Goal: Transaction & Acquisition: Purchase product/service

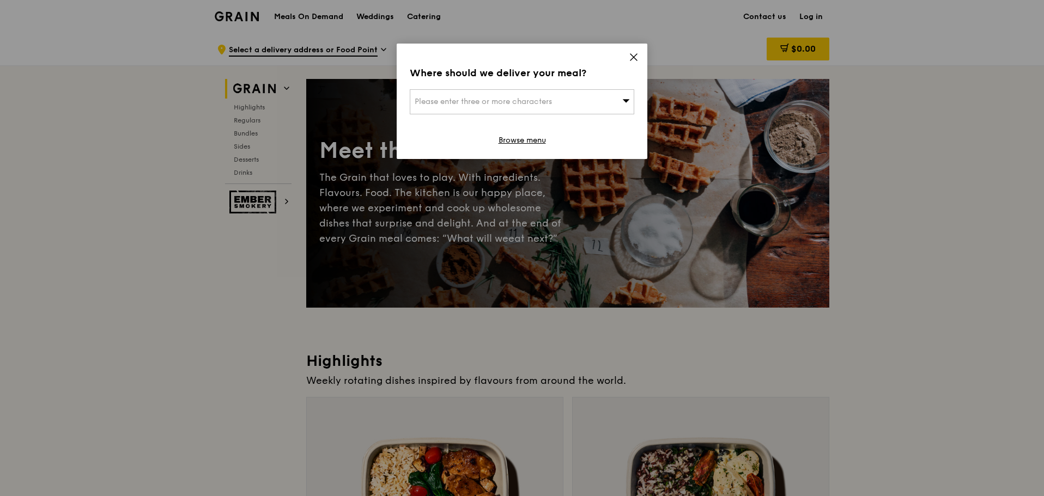
click at [591, 104] on div "Please enter three or more characters" at bounding box center [522, 101] width 224 height 25
click at [588, 101] on input "search" at bounding box center [521, 102] width 223 height 24
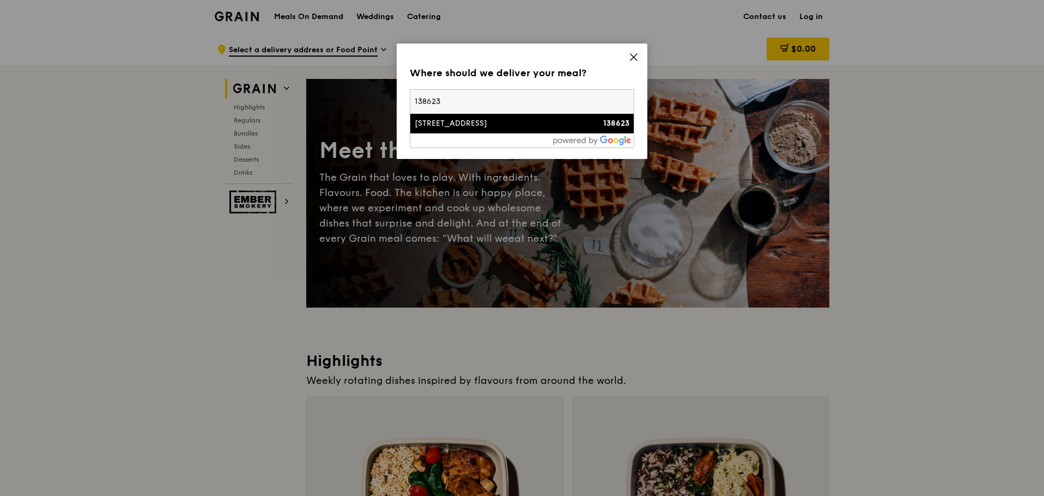
type input "138623"
click at [500, 126] on div "[STREET_ADDRESS]" at bounding box center [495, 123] width 161 height 11
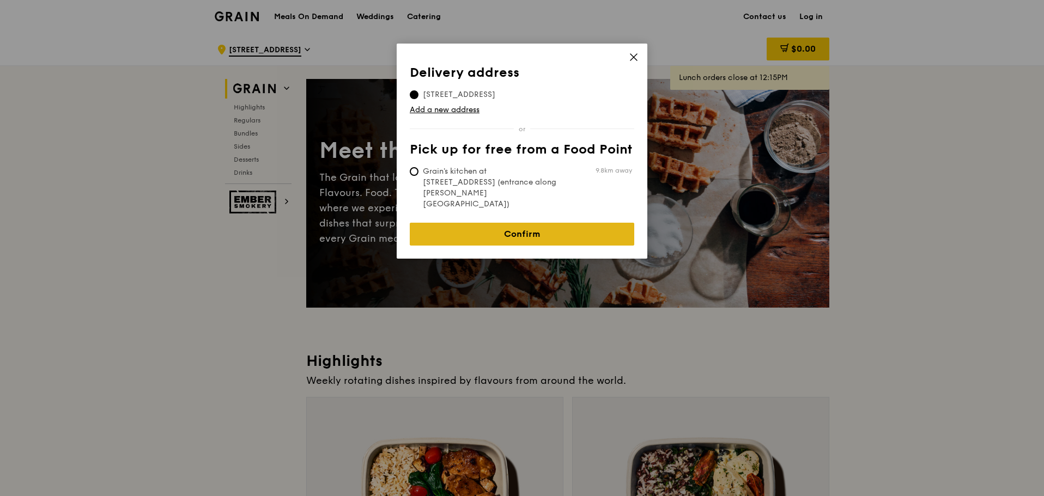
click at [471, 223] on link "Confirm" at bounding box center [522, 234] width 224 height 23
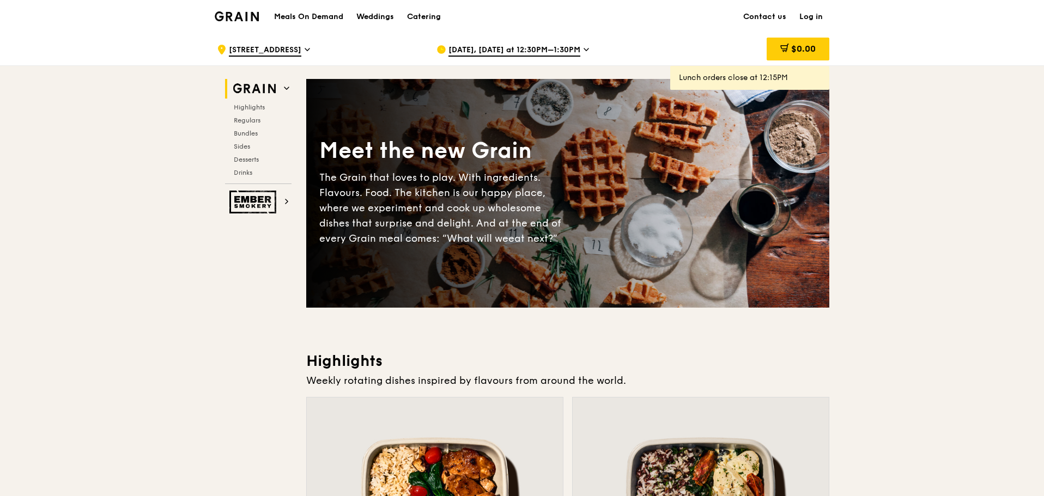
click at [517, 47] on span "[DATE], [DATE] at 12:30PM–1:30PM" at bounding box center [514, 51] width 132 height 12
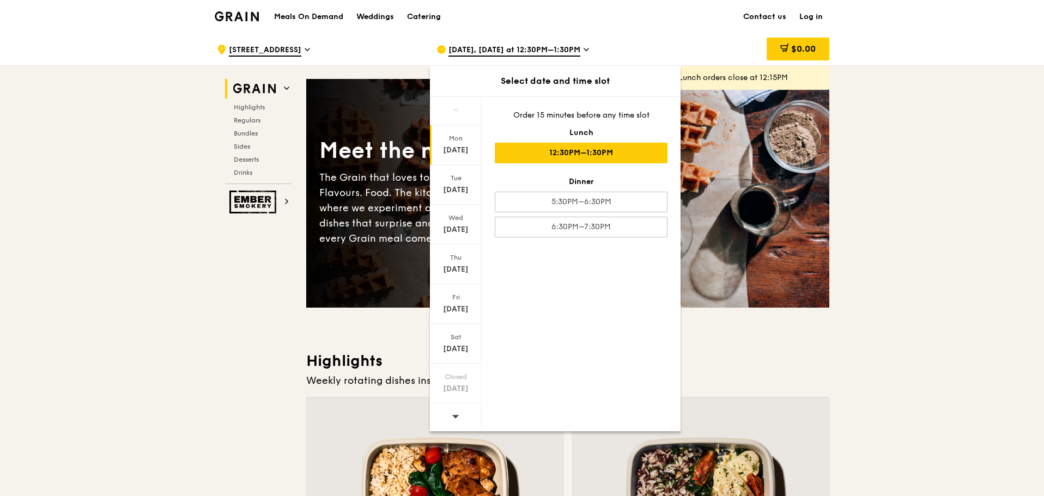
click at [455, 422] on span at bounding box center [456, 417] width 8 height 26
click at [455, 113] on icon at bounding box center [456, 110] width 8 height 8
click at [458, 418] on icon at bounding box center [456, 416] width 8 height 8
click at [457, 187] on div "[DATE]" at bounding box center [455, 190] width 48 height 11
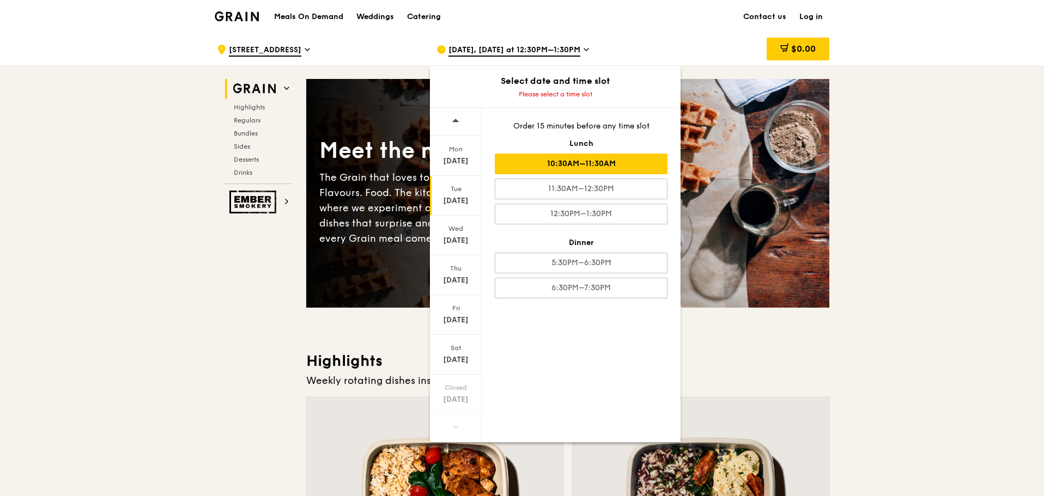
click at [618, 165] on div "10:30AM–11:30AM" at bounding box center [581, 164] width 173 height 21
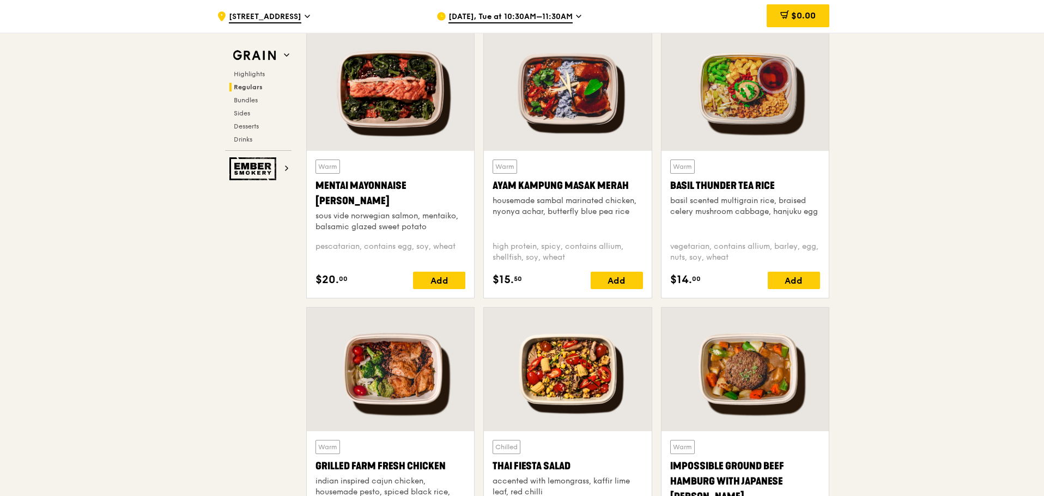
scroll to position [981, 0]
click at [389, 124] on div at bounding box center [390, 90] width 167 height 124
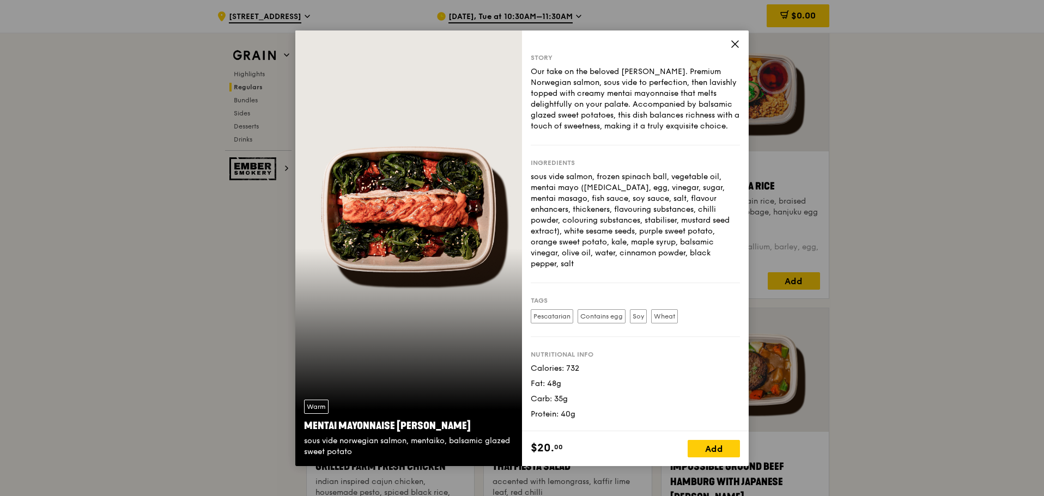
click at [429, 203] on div "Warm Mentai Mayonnaise Aburi Salmon sous vide norwegian salmon, mentaiko, balsa…" at bounding box center [408, 249] width 227 height 436
click at [714, 447] on div "Add" at bounding box center [713, 448] width 52 height 17
click at [733, 36] on div "Story Our take on the beloved mentaiko salmon. Premium Norwegian salmon, sous v…" at bounding box center [635, 231] width 227 height 401
click at [735, 43] on icon at bounding box center [735, 44] width 7 height 7
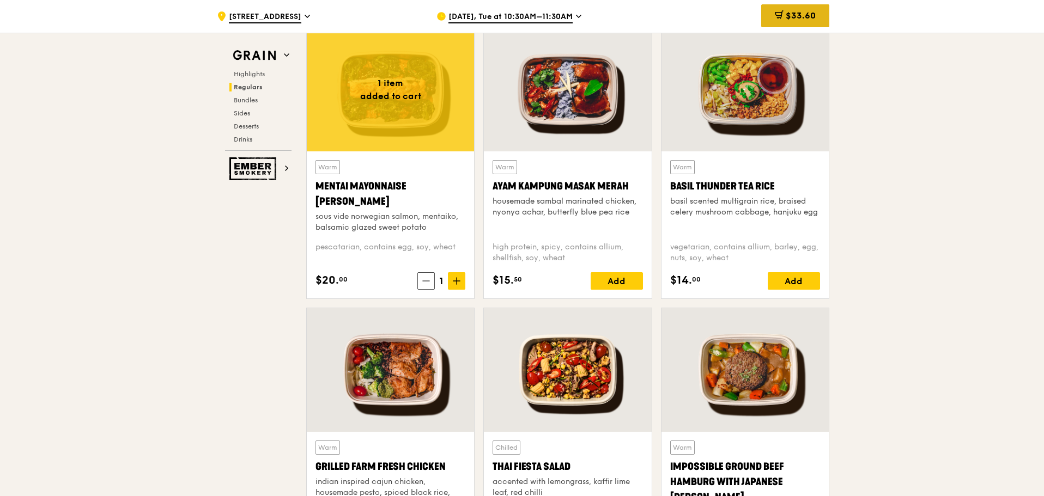
click at [786, 16] on span "$33.60" at bounding box center [801, 15] width 30 height 10
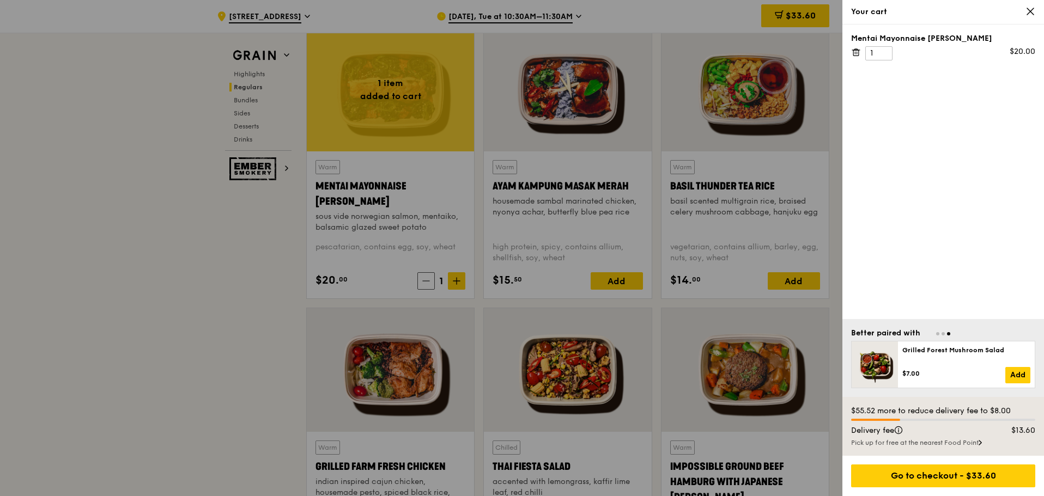
click at [906, 430] on div "Delivery fee" at bounding box center [918, 430] width 148 height 11
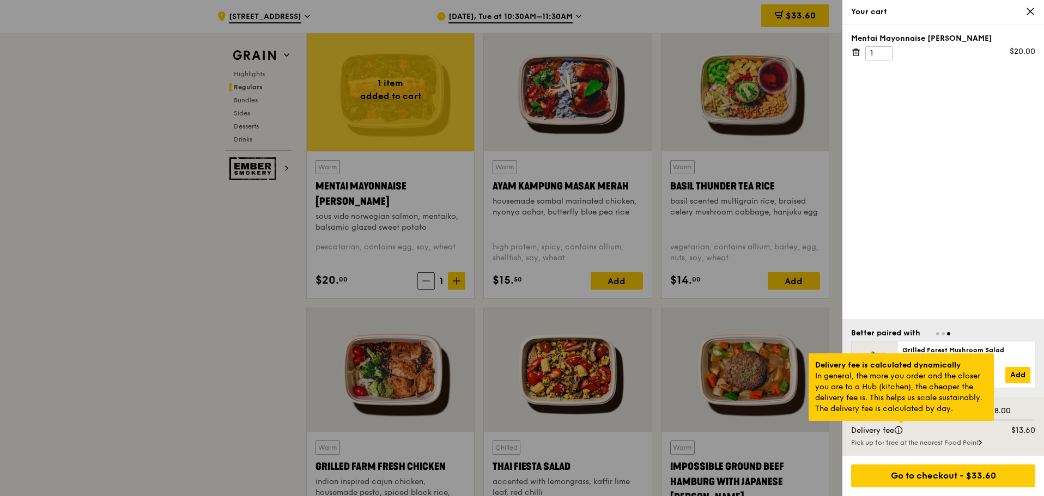
click at [903, 424] on div at bounding box center [900, 422] width 5 height 3
click at [904, 424] on div at bounding box center [900, 422] width 5 height 3
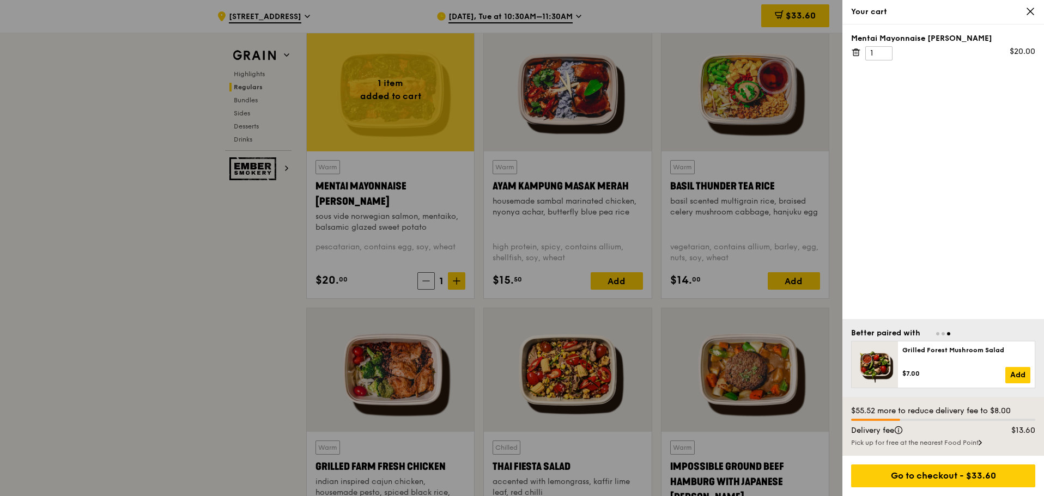
click at [1030, 8] on icon at bounding box center [1030, 12] width 10 height 10
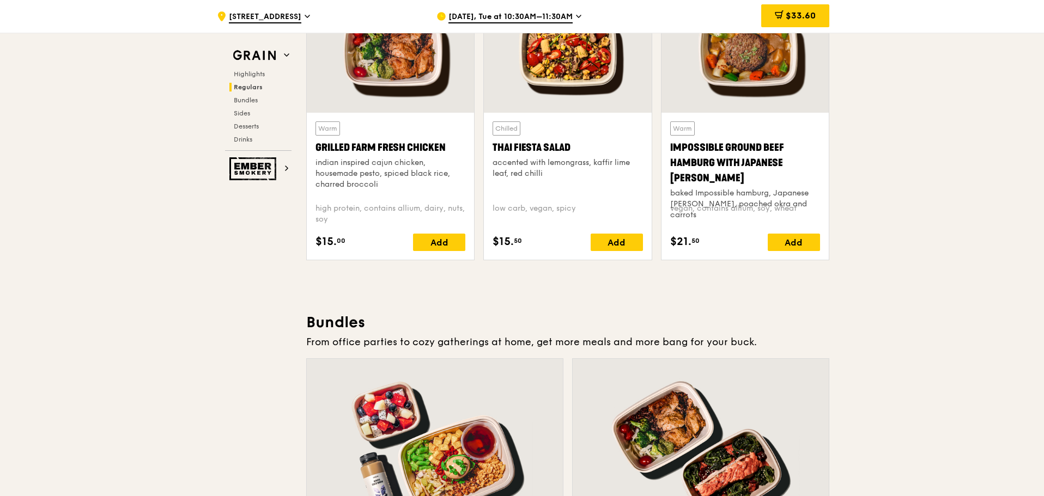
scroll to position [1416, 0]
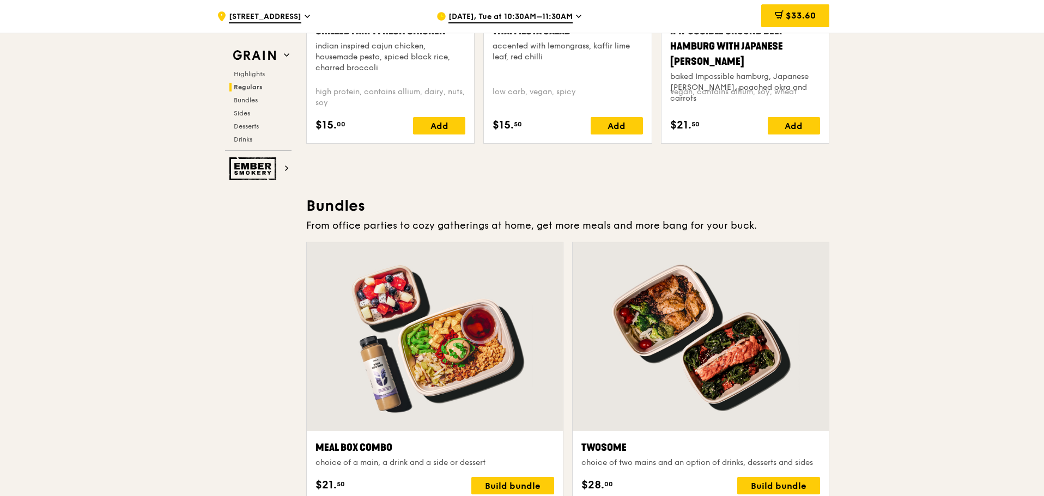
click at [428, 346] on div at bounding box center [435, 336] width 256 height 189
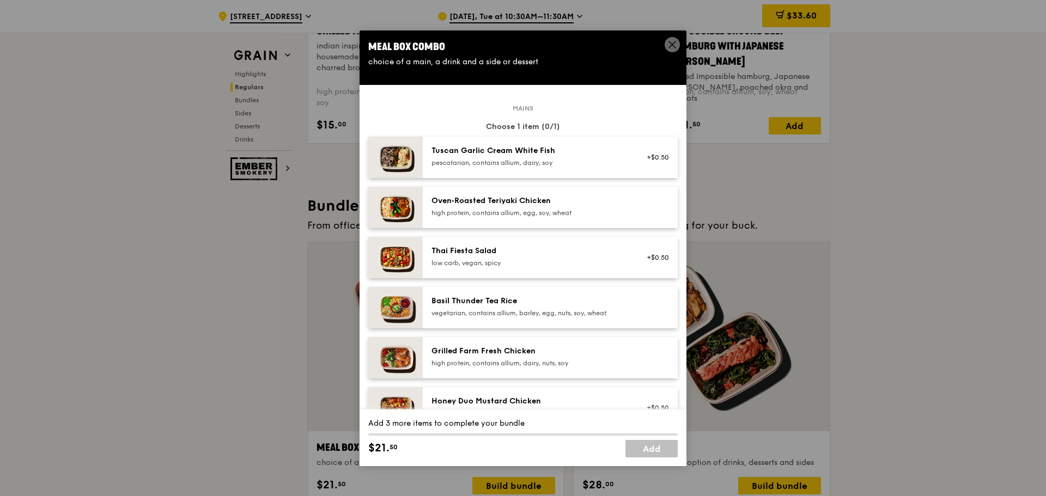
click at [672, 45] on icon at bounding box center [672, 44] width 7 height 7
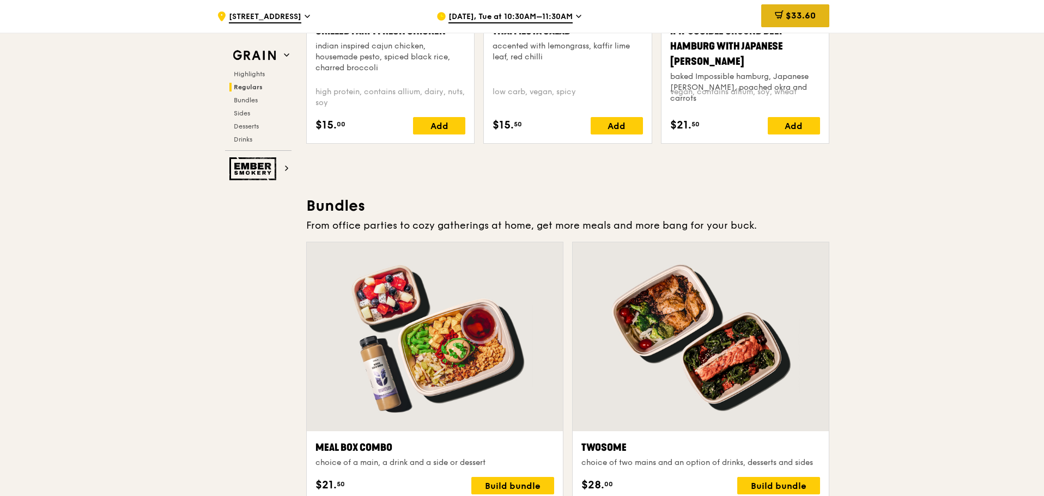
click at [762, 15] on div "$33.60" at bounding box center [795, 15] width 68 height 23
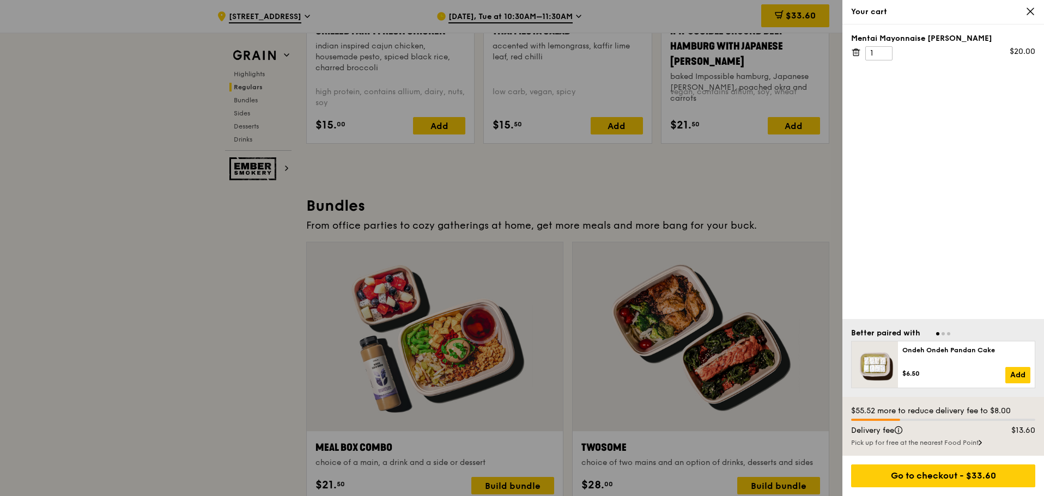
click at [858, 51] on icon at bounding box center [856, 52] width 10 height 10
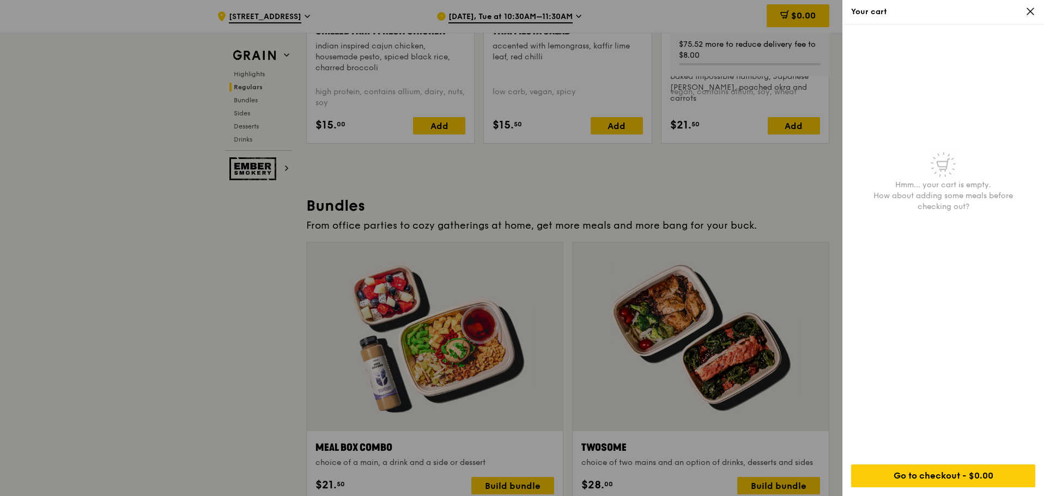
click at [1034, 14] on icon at bounding box center [1030, 12] width 10 height 10
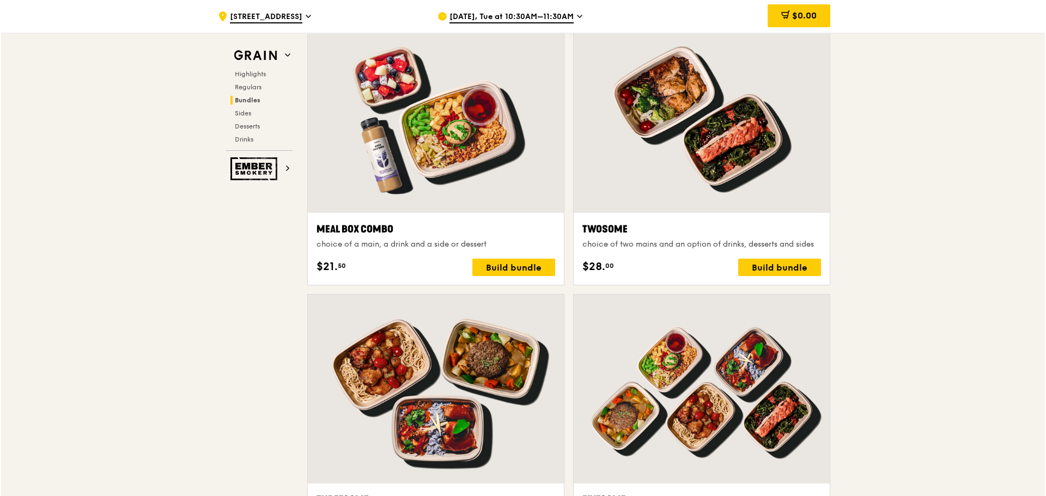
scroll to position [1634, 0]
click at [484, 186] on div at bounding box center [435, 119] width 256 height 189
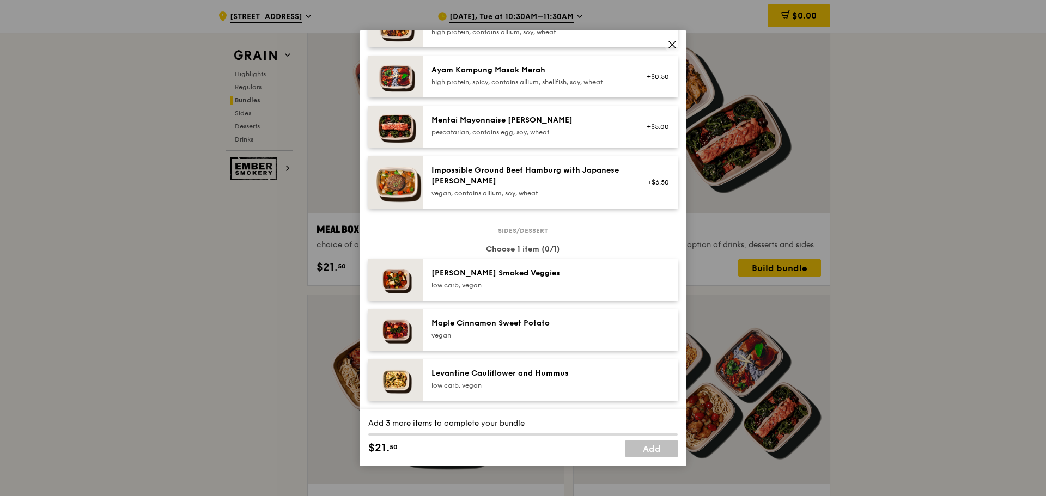
scroll to position [218, 0]
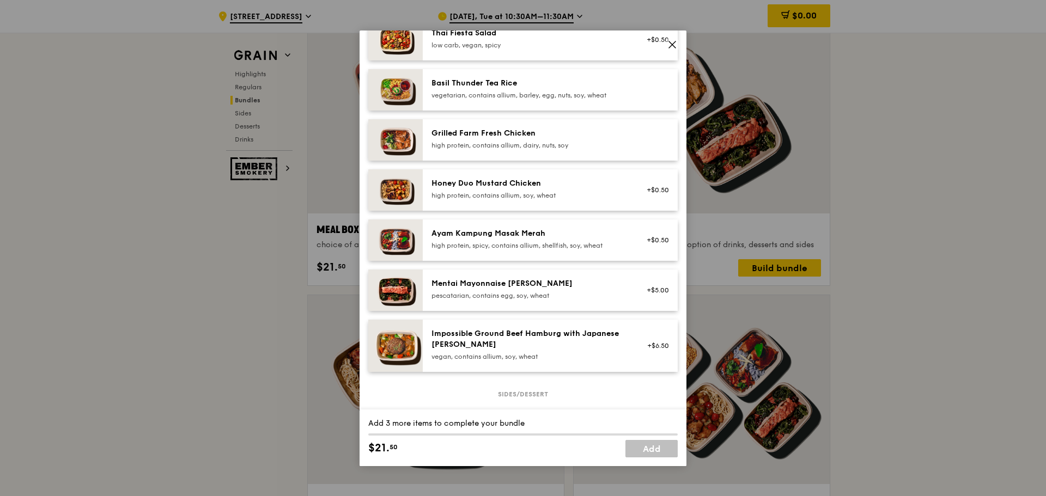
click at [521, 295] on div "pescatarian, contains egg, soy, wheat" at bounding box center [529, 295] width 196 height 9
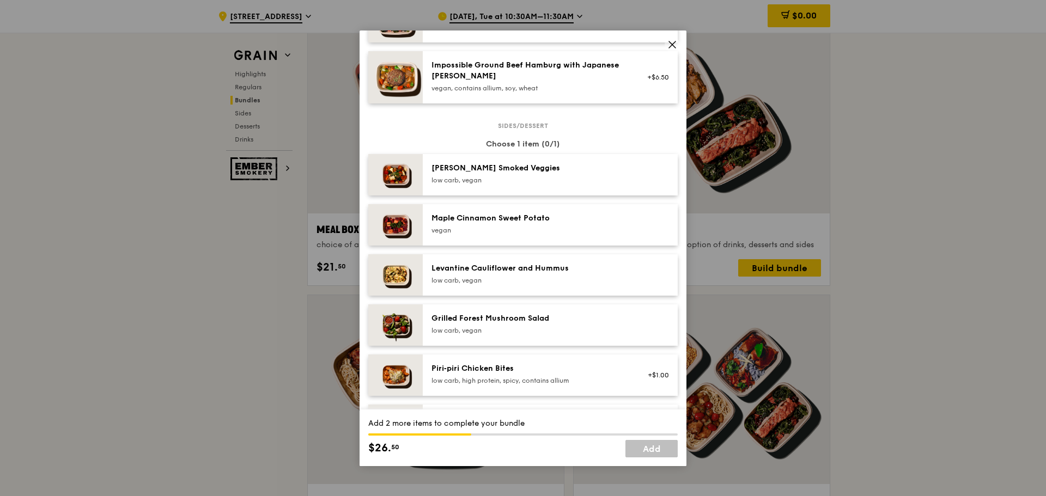
scroll to position [490, 0]
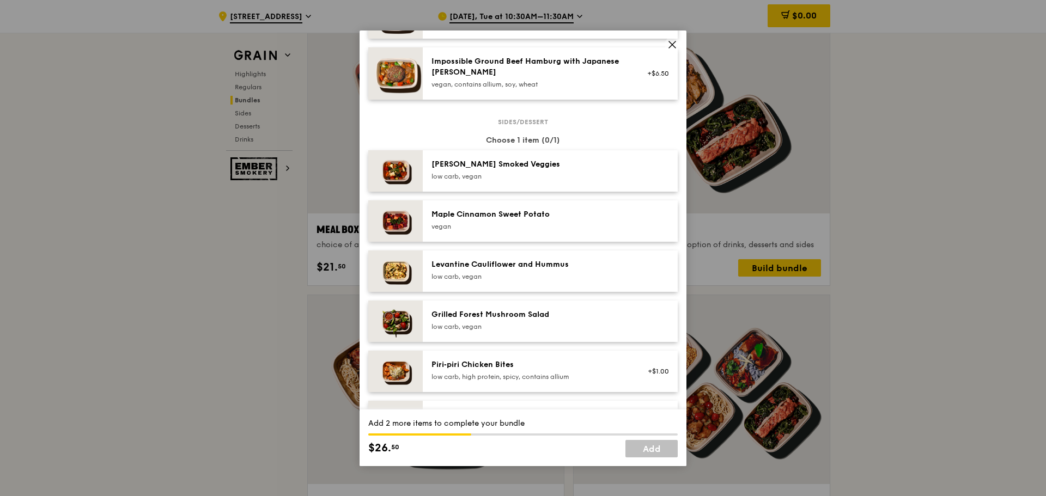
click at [497, 173] on div "low carb, vegan" at bounding box center [529, 176] width 196 height 9
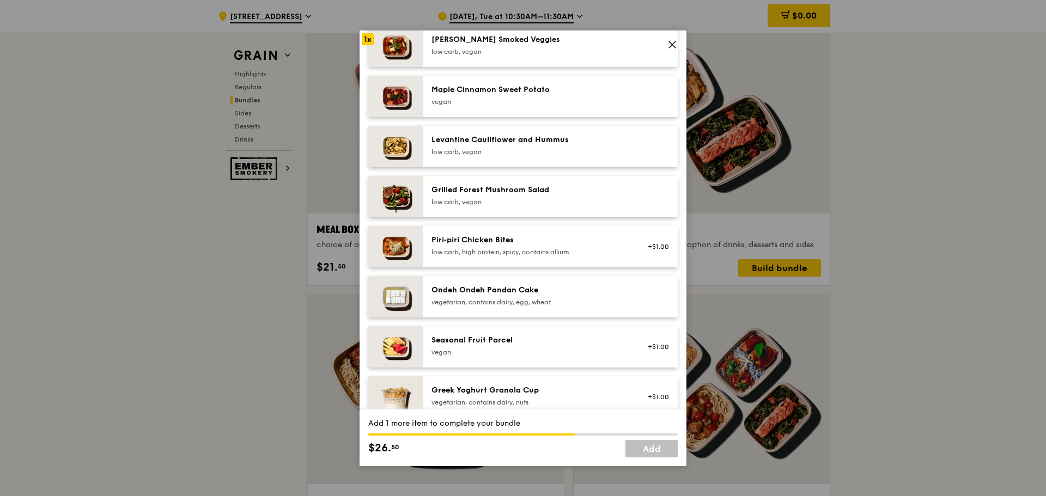
scroll to position [599, 0]
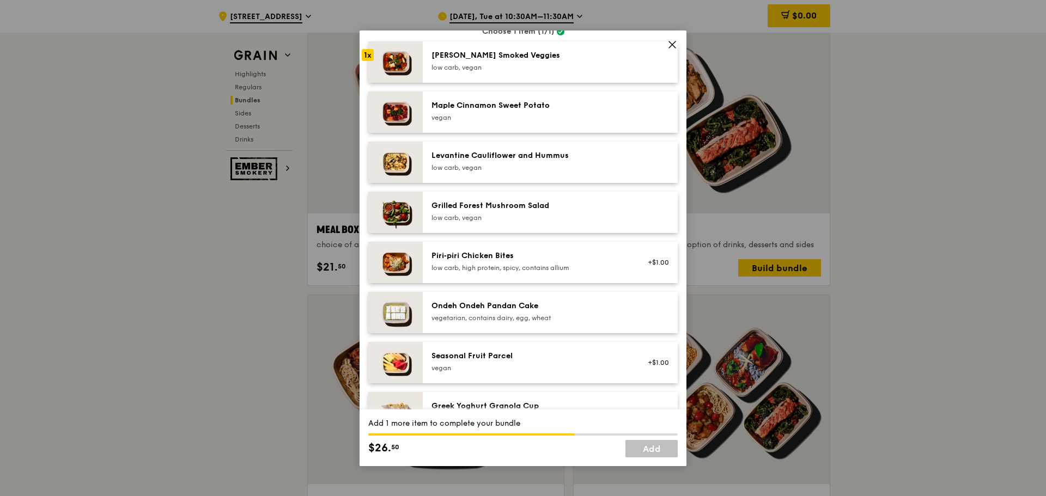
click at [593, 315] on div "vegetarian, contains dairy, egg, wheat" at bounding box center [529, 318] width 196 height 9
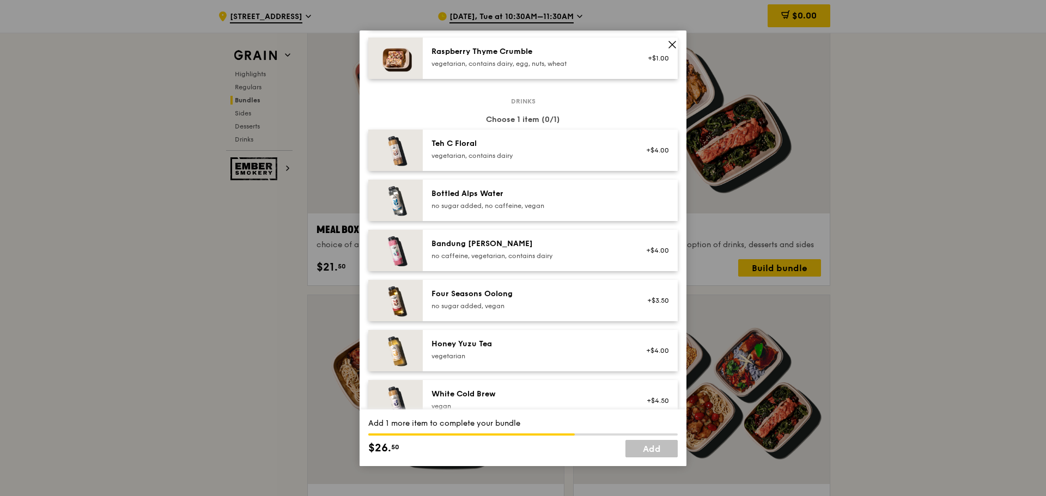
scroll to position [1090, 0]
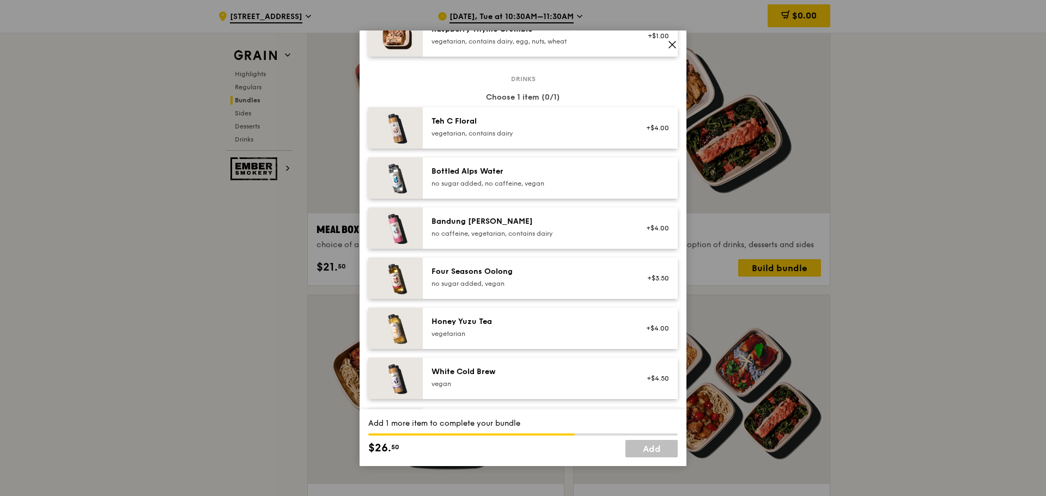
click at [605, 191] on div "Bottled Alps Water no sugar added, no caffeine, vegan" at bounding box center [550, 177] width 255 height 41
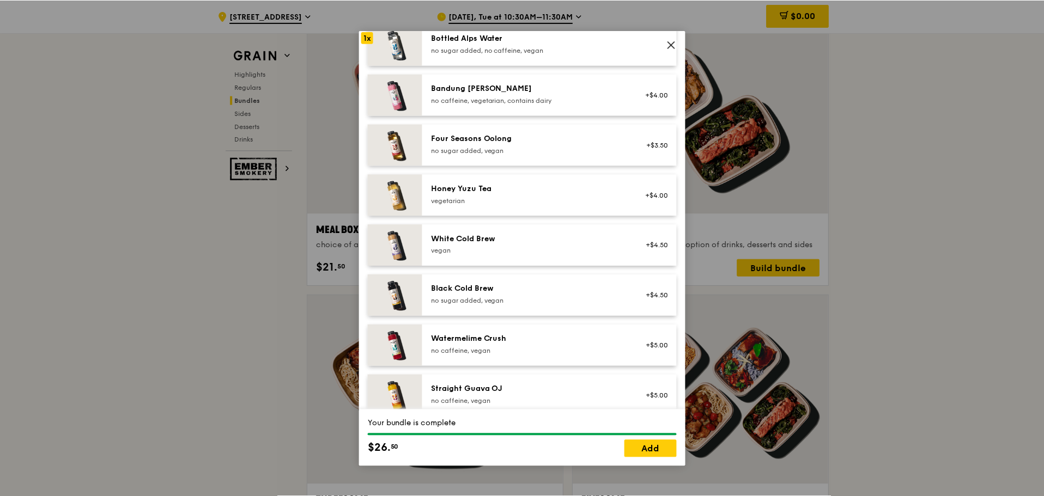
scroll to position [1238, 0]
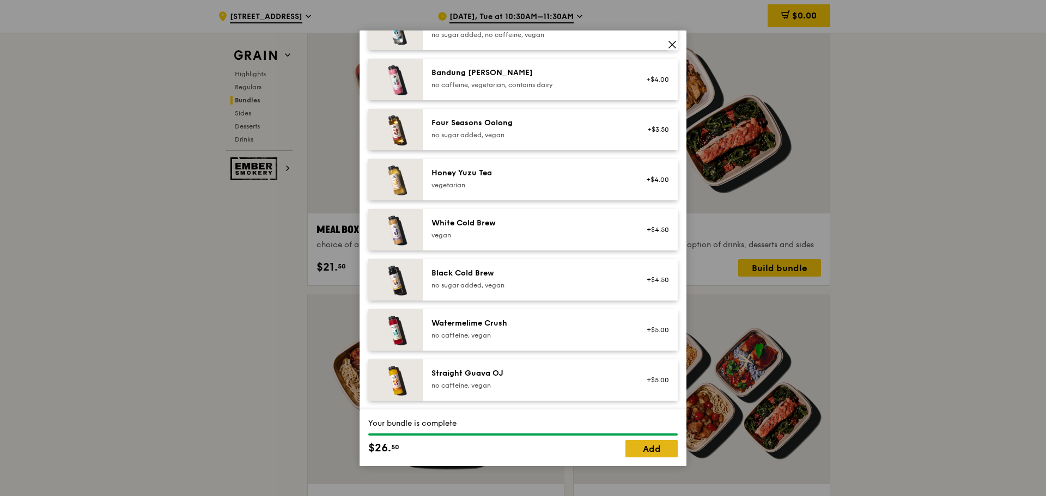
click at [661, 454] on link "Add" at bounding box center [651, 448] width 52 height 17
